Goal: Check status

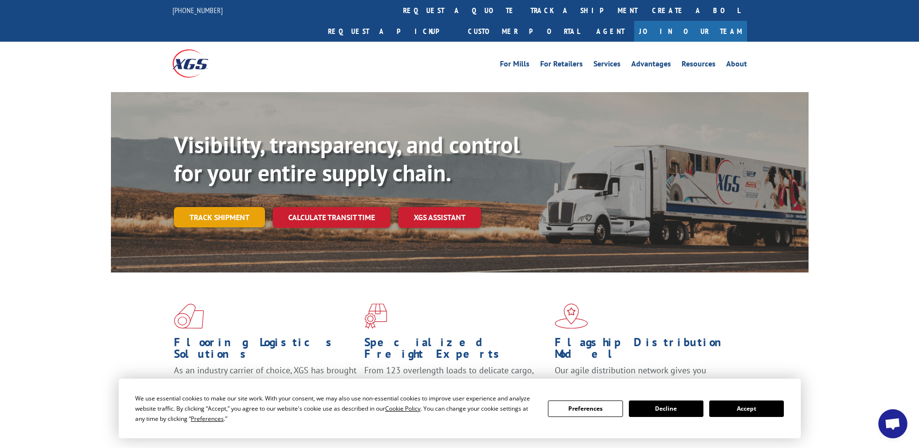
click at [221, 207] on link "Track shipment" at bounding box center [219, 217] width 91 height 20
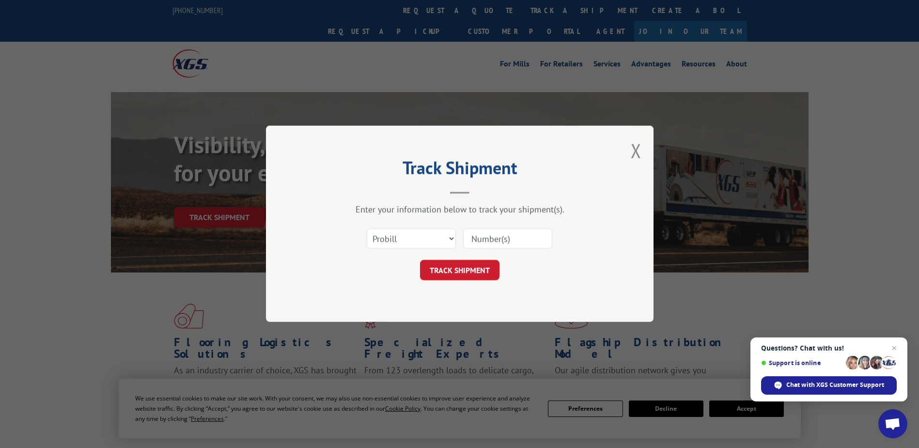
click at [498, 242] on input at bounding box center [507, 239] width 89 height 20
type input "477645701282"
click button "TRACK SHIPMENT" at bounding box center [459, 270] width 79 height 20
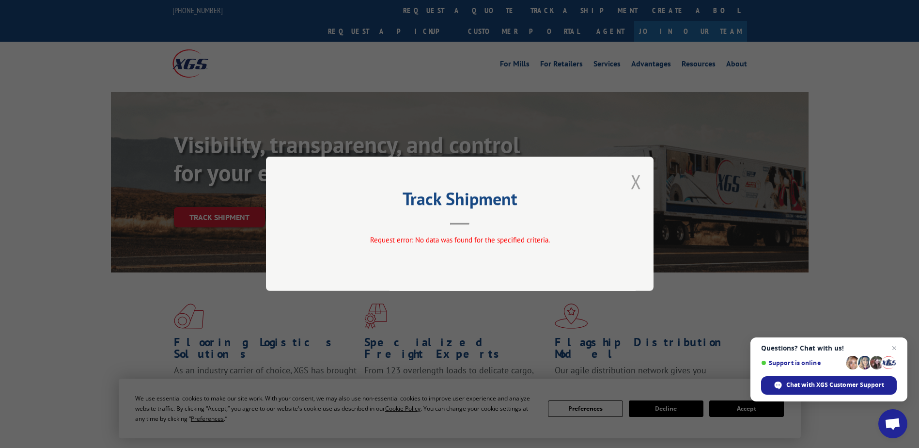
click at [634, 185] on button "Close modal" at bounding box center [636, 182] width 11 height 26
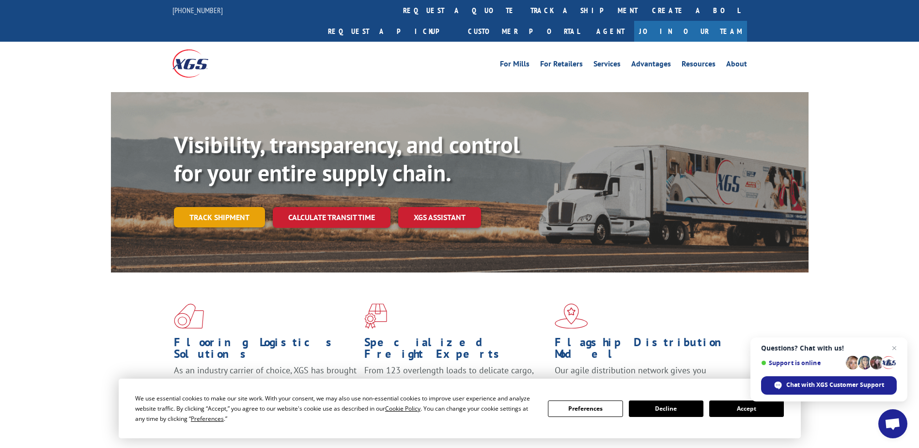
click at [228, 207] on link "Track shipment" at bounding box center [219, 217] width 91 height 20
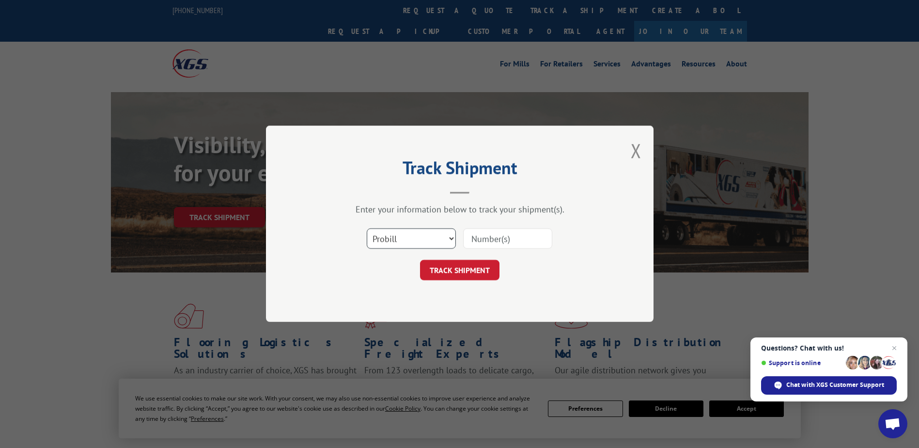
click at [445, 239] on select "Select category... Probill BOL PO" at bounding box center [411, 239] width 89 height 20
select select "bol"
click at [367, 229] on select "Select category... Probill BOL PO" at bounding box center [411, 239] width 89 height 20
click at [493, 240] on input at bounding box center [507, 239] width 89 height 20
type input "477645701282"
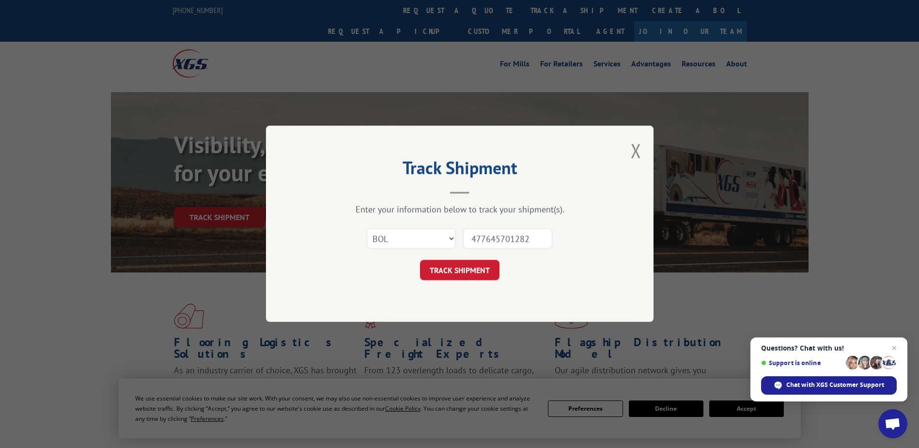
click button "TRACK SHIPMENT" at bounding box center [459, 270] width 79 height 20
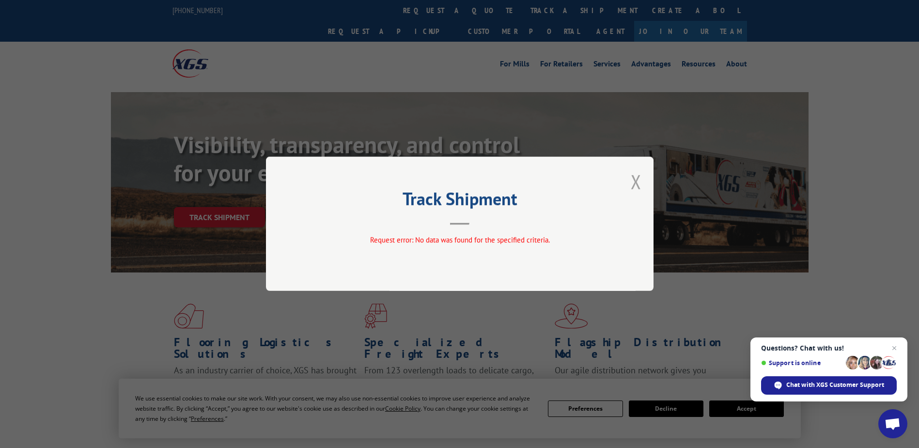
click at [638, 178] on button "Close modal" at bounding box center [636, 182] width 11 height 26
